Goal: Use online tool/utility: Utilize a website feature to perform a specific function

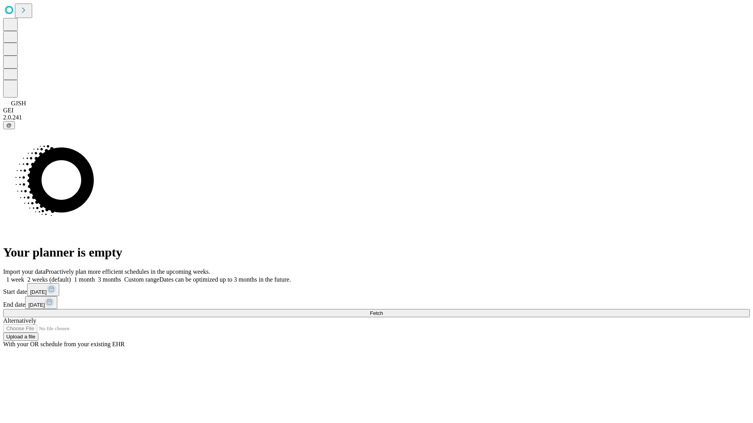
click at [383, 310] on span "Fetch" at bounding box center [376, 313] width 13 height 6
